Goal: Find specific fact: Find specific fact

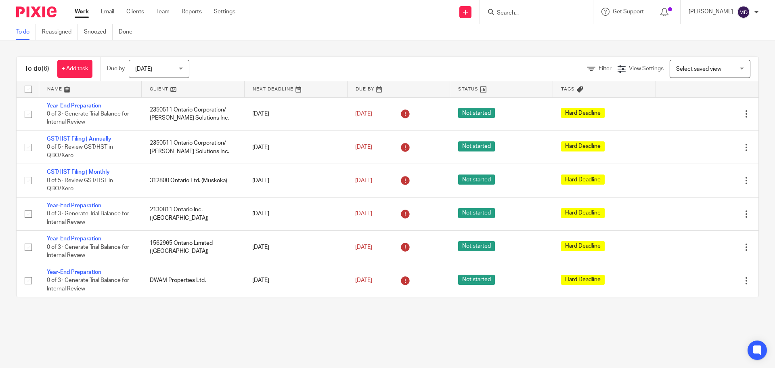
click at [534, 11] on input "Search" at bounding box center [532, 13] width 73 height 7
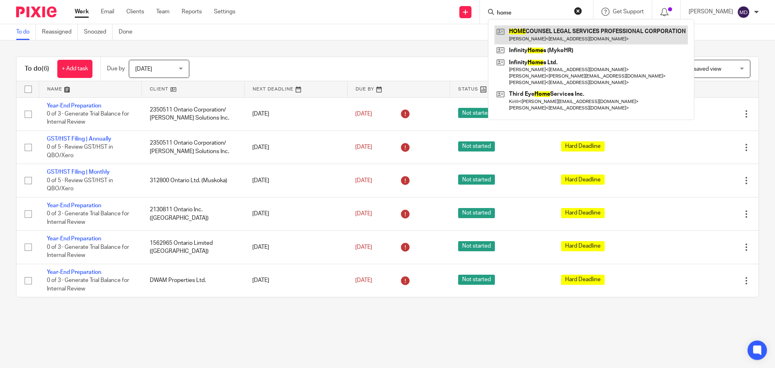
type input "home"
click at [540, 37] on link at bounding box center [591, 34] width 193 height 19
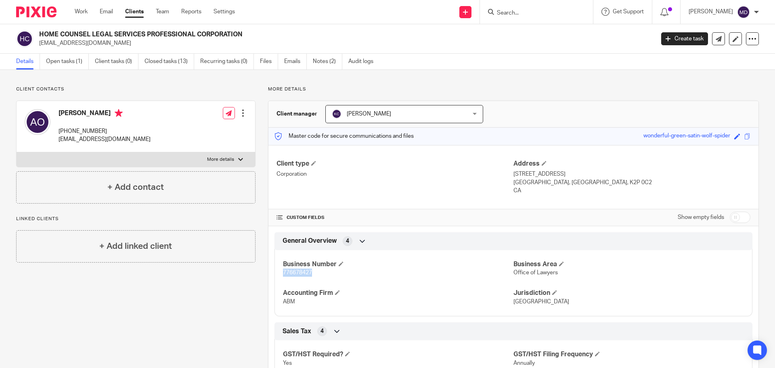
drag, startPoint x: 281, startPoint y: 271, endPoint x: 310, endPoint y: 272, distance: 28.7
click at [310, 272] on span "776678427" at bounding box center [297, 273] width 29 height 6
copy span "776678427"
